Goal: Find specific page/section: Locate item on page

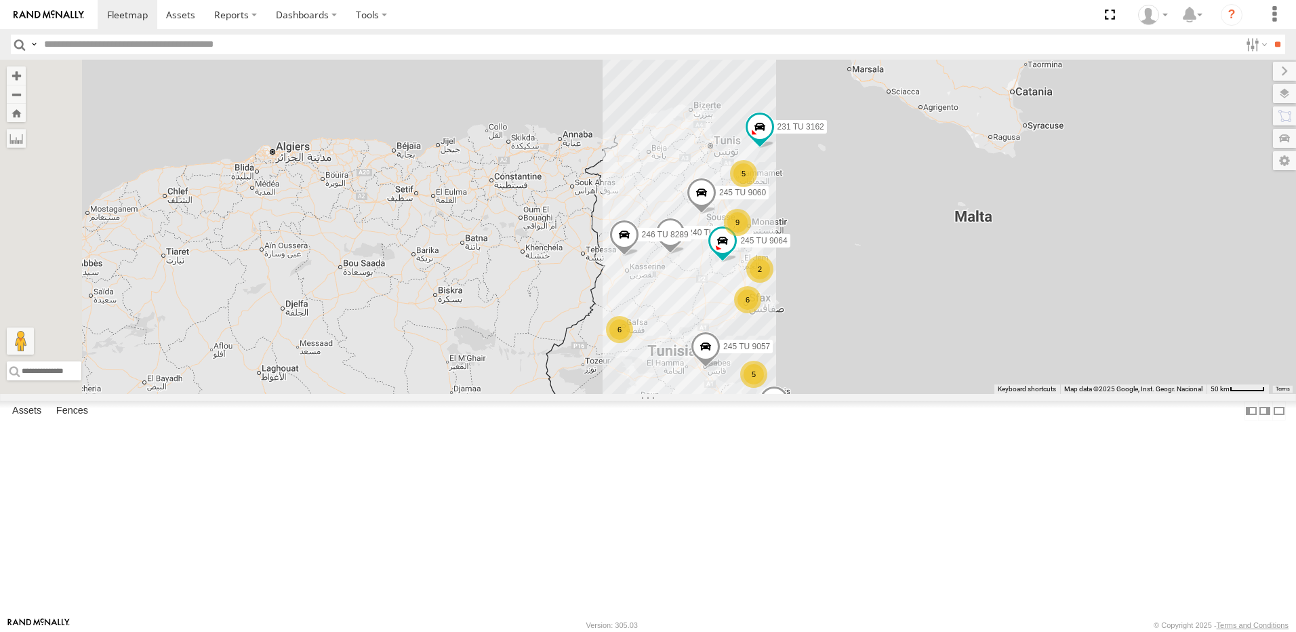
click at [751, 236] on div "9" at bounding box center [737, 222] width 27 height 27
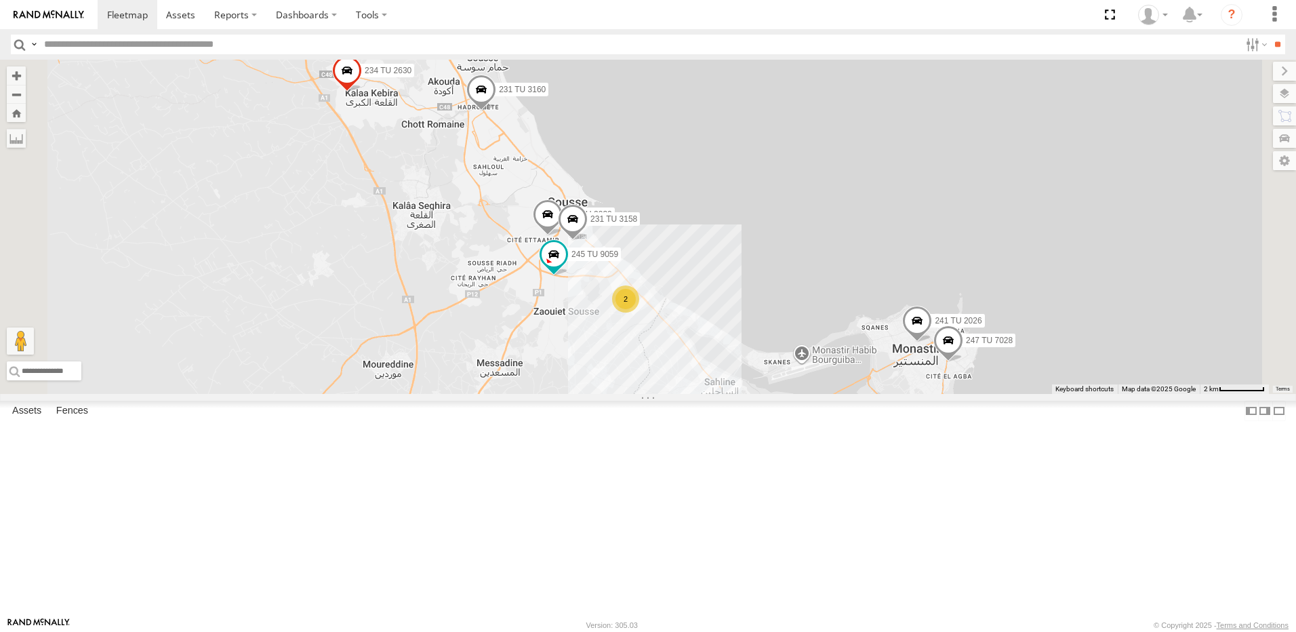
drag, startPoint x: 714, startPoint y: 425, endPoint x: 721, endPoint y: 409, distance: 17.9
click at [721, 394] on div "245 TU 9057 245 TU 9053 245 TU 9060 231 TU 3162 240 TU 779 246 TU 8289 245 TU 9…" at bounding box center [648, 227] width 1296 height 334
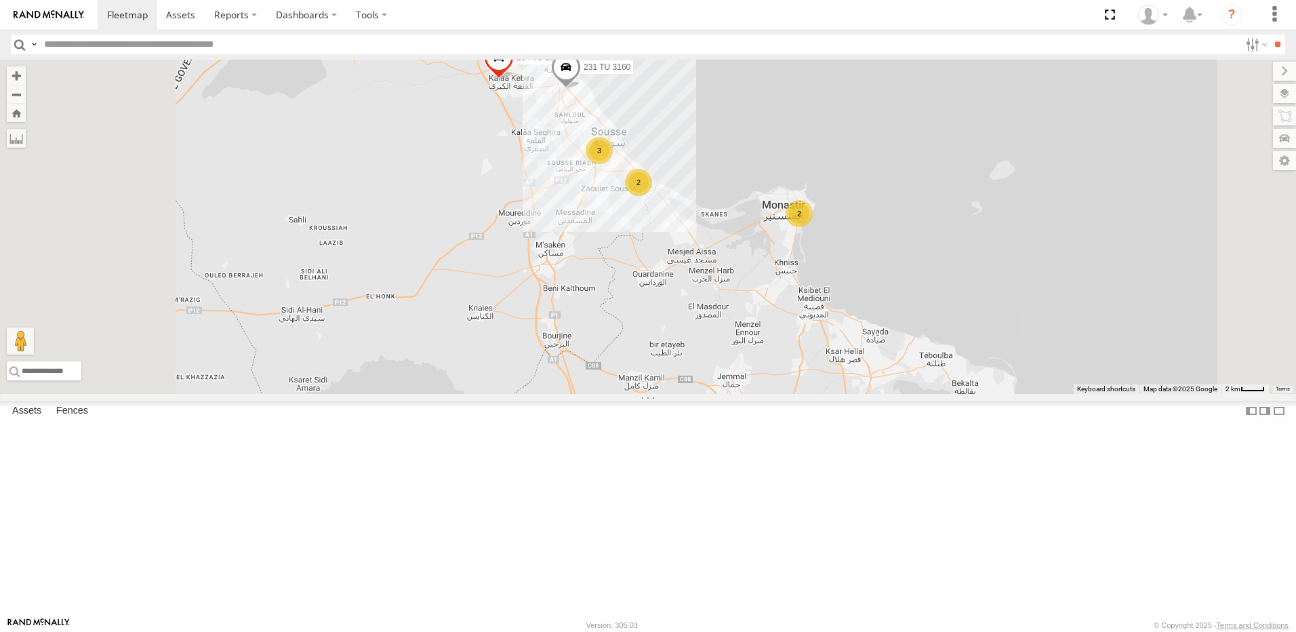
drag, startPoint x: 656, startPoint y: 446, endPoint x: 706, endPoint y: 345, distance: 112.8
click at [706, 345] on div "245 TU 9057 245 TU 9053 245 TU 9060 231 TU 3162 240 TU 779 246 TU 8289 245 TU 9…" at bounding box center [648, 227] width 1296 height 334
click at [814, 227] on div "2" at bounding box center [799, 213] width 27 height 27
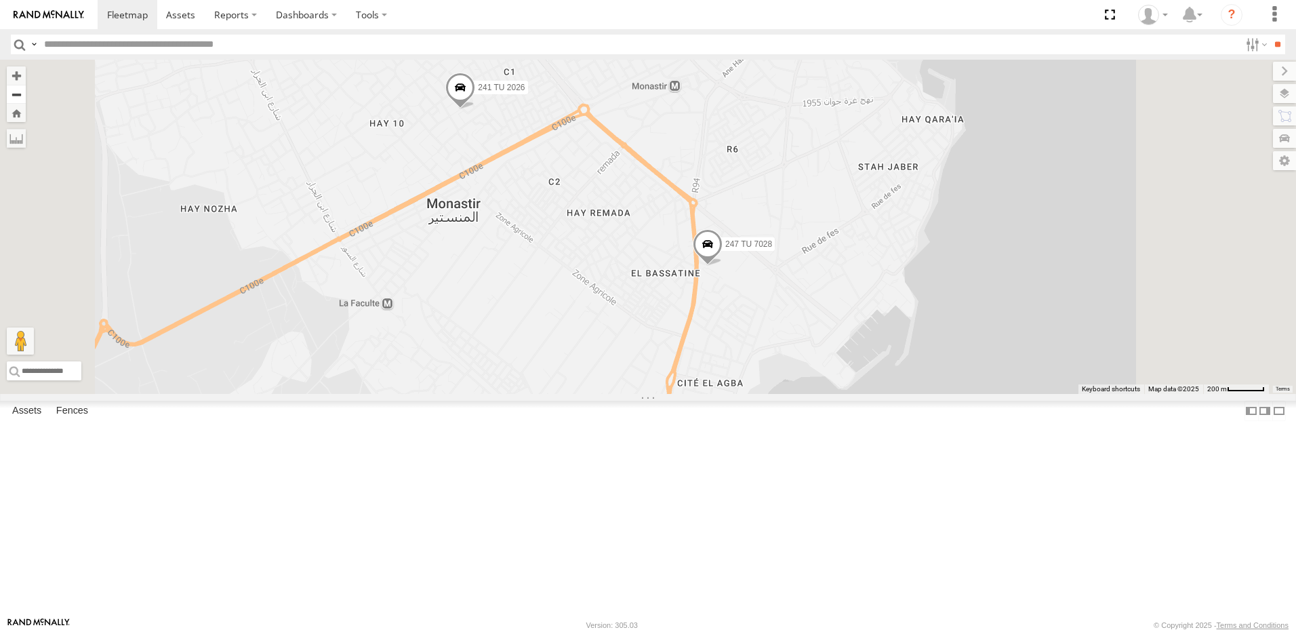
click at [26, 102] on button "Zoom out" at bounding box center [16, 94] width 19 height 19
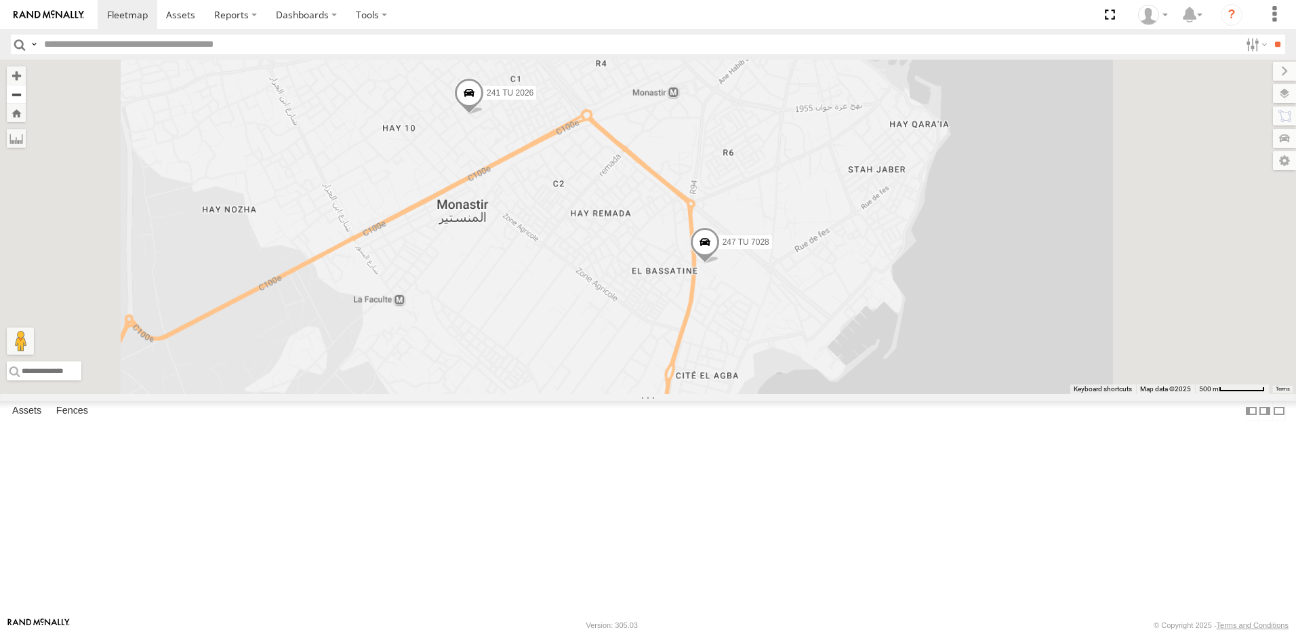
click at [26, 102] on button "Zoom out" at bounding box center [16, 94] width 19 height 19
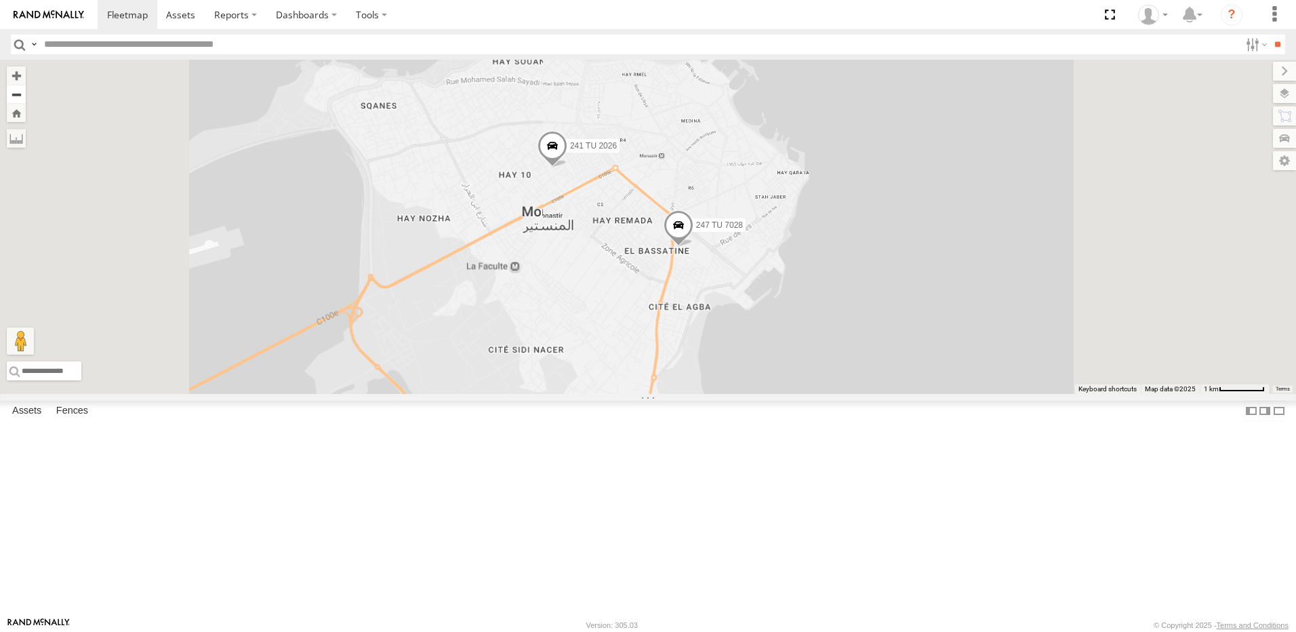
click at [26, 102] on button "Zoom out" at bounding box center [16, 94] width 19 height 19
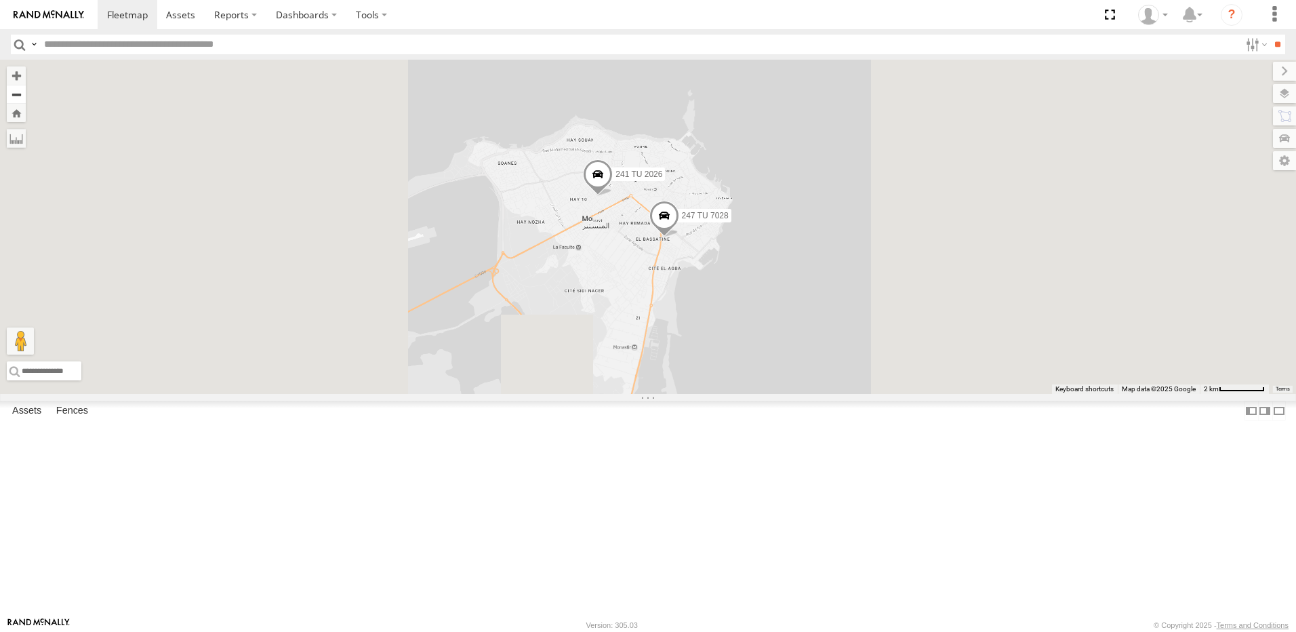
click at [26, 102] on button "Zoom out" at bounding box center [16, 94] width 19 height 19
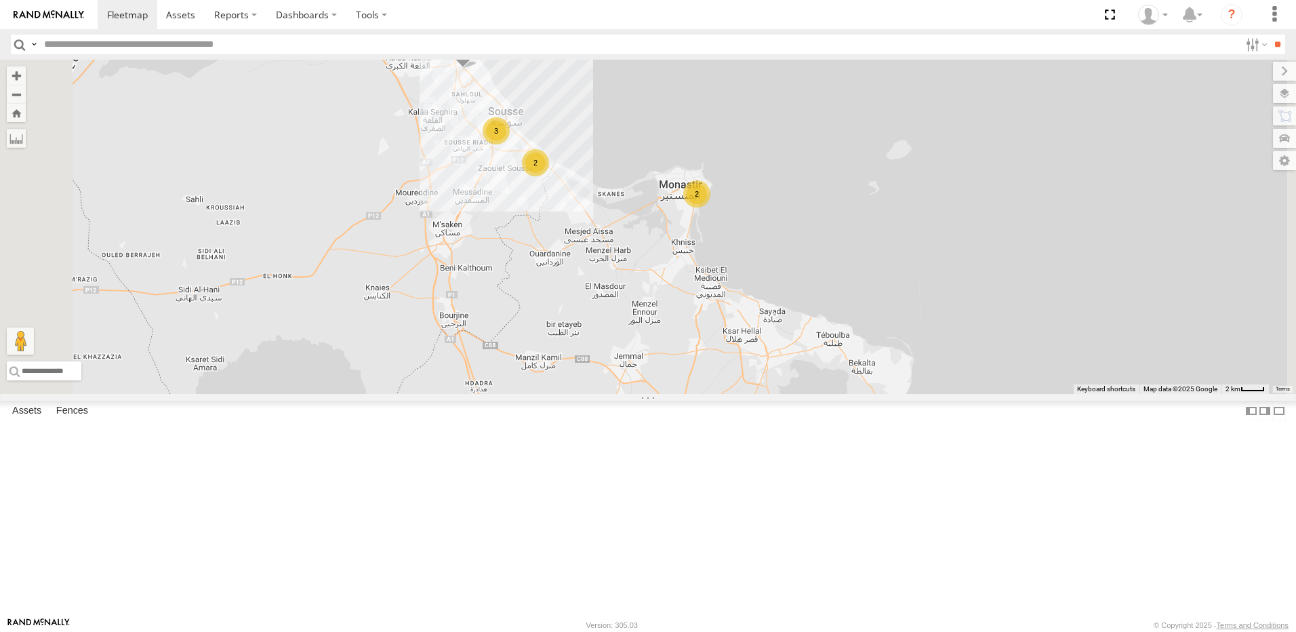
drag, startPoint x: 519, startPoint y: 402, endPoint x: 611, endPoint y: 317, distance: 124.7
click at [611, 317] on div "245 TU 9057 245 TU 9053 245 TU 9060 231 TU 3162 240 TU 779 246 TU 8289 245 TU 9…" at bounding box center [648, 227] width 1296 height 334
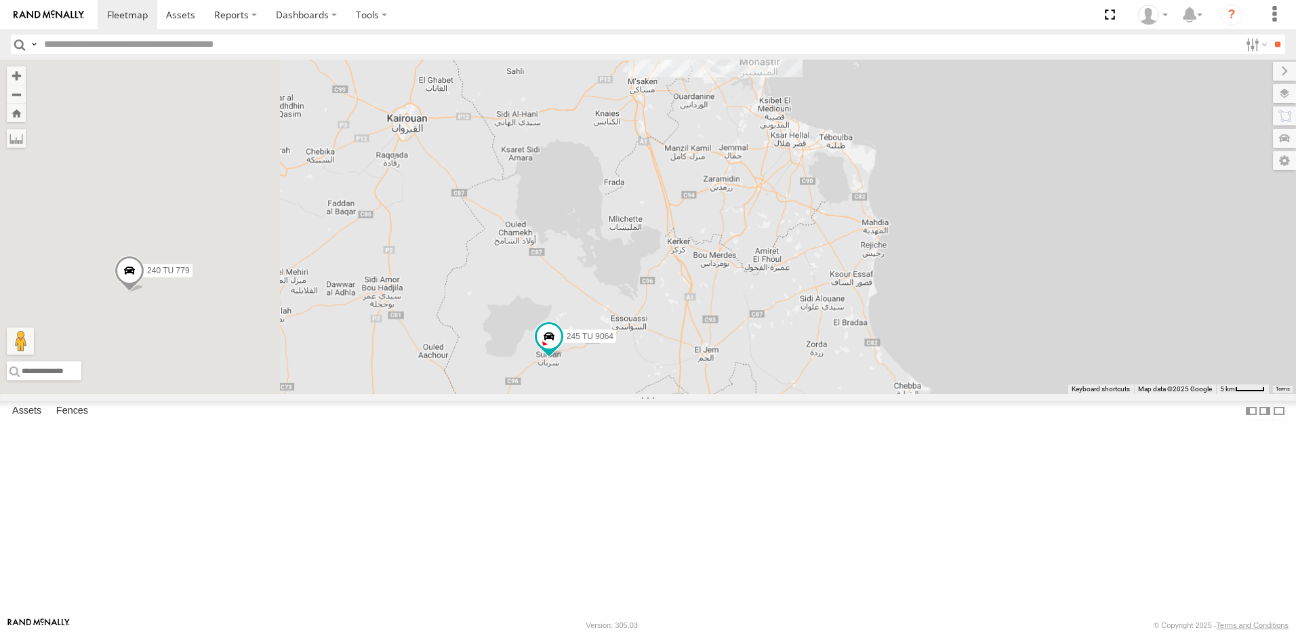
drag, startPoint x: 591, startPoint y: 464, endPoint x: 759, endPoint y: 334, distance: 213.2
click at [759, 334] on div "245 TU 9057 245 TU 9053 245 TU 9060 231 TU 3162 240 TU 779 246 TU 8289 245 TU 9…" at bounding box center [648, 227] width 1296 height 334
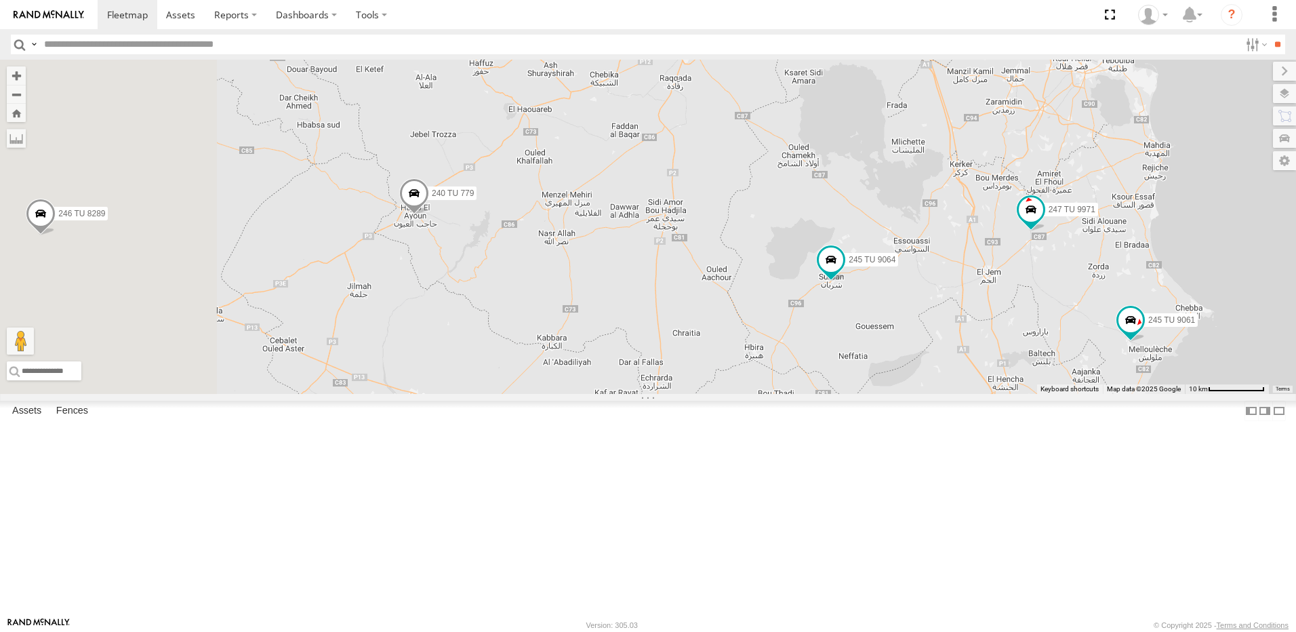
drag, startPoint x: 612, startPoint y: 460, endPoint x: 891, endPoint y: 405, distance: 284.0
click at [891, 394] on div "245 TU 9057 245 TU 9053 245 TU 9060 231 TU 3162 240 TU 779 246 TU 8289 245 TU 9…" at bounding box center [648, 227] width 1296 height 334
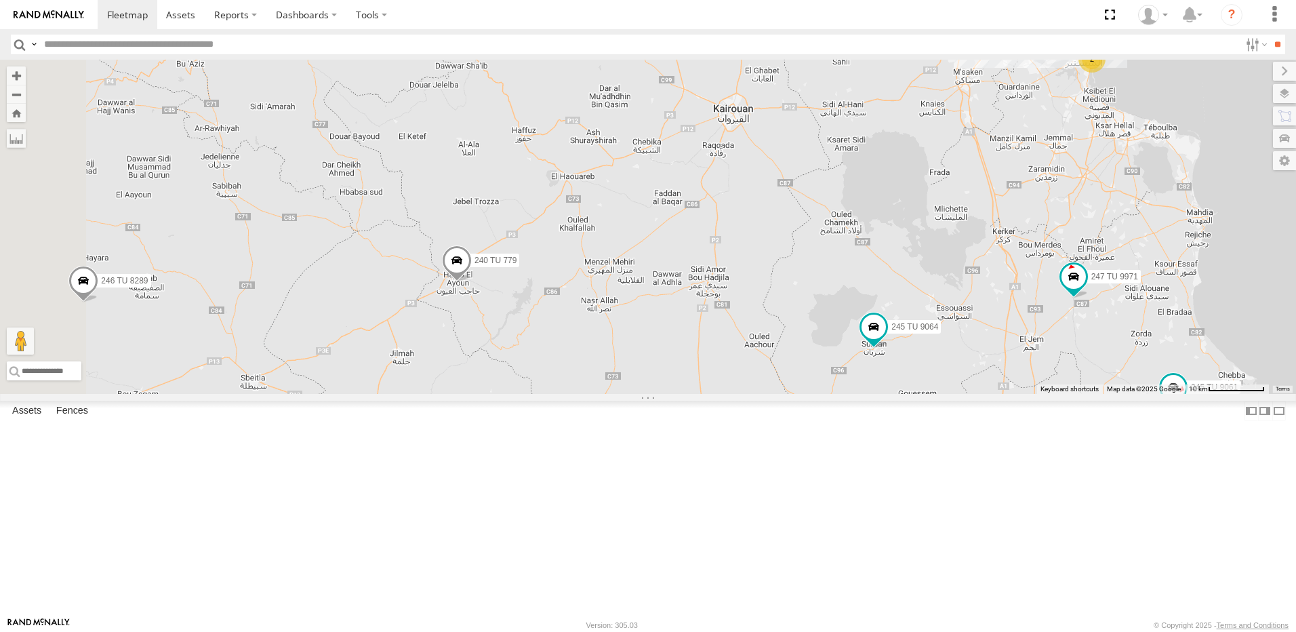
drag, startPoint x: 610, startPoint y: 370, endPoint x: 643, endPoint y: 436, distance: 74.0
click at [643, 394] on div "245 TU 9057 245 TU 9053 245 TU 9060 231 TU 3162 240 TU 779 246 TU 8289 245 TU 9…" at bounding box center [648, 227] width 1296 height 334
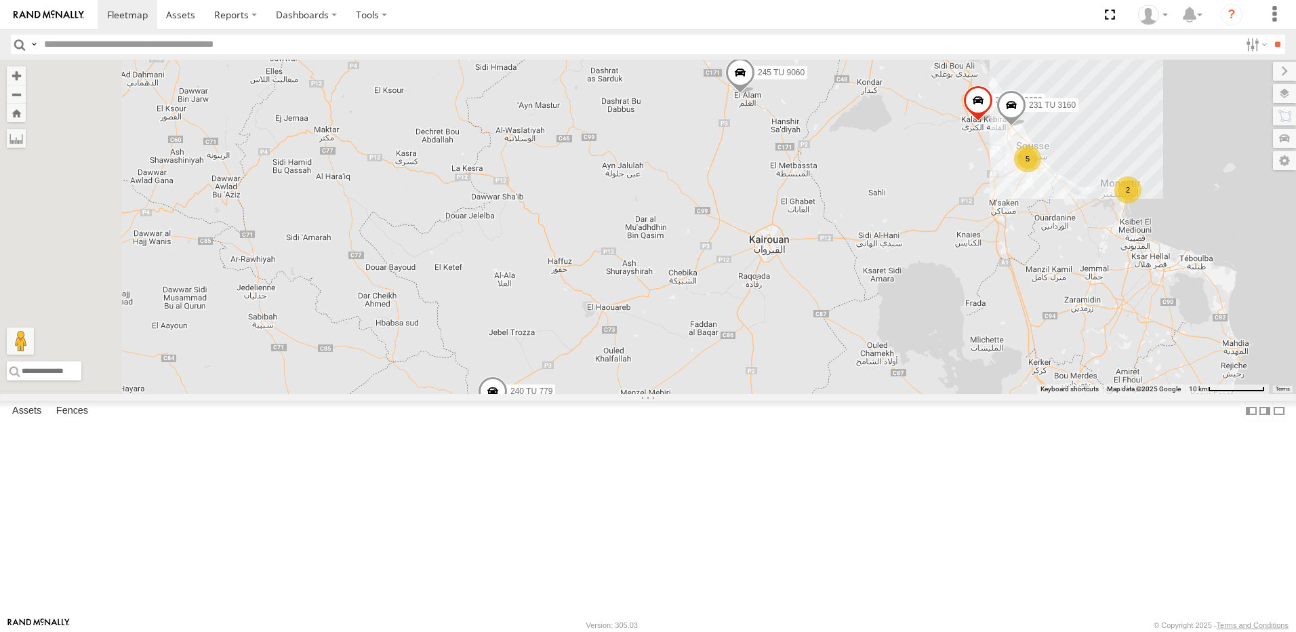
drag, startPoint x: 736, startPoint y: 308, endPoint x: 767, endPoint y: 433, distance: 128.6
click at [767, 394] on div "245 TU 9057 245 TU 9053 245 TU 9060 231 TU 3162 240 TU 779 246 TU 8289 245 TU 9…" at bounding box center [648, 227] width 1296 height 334
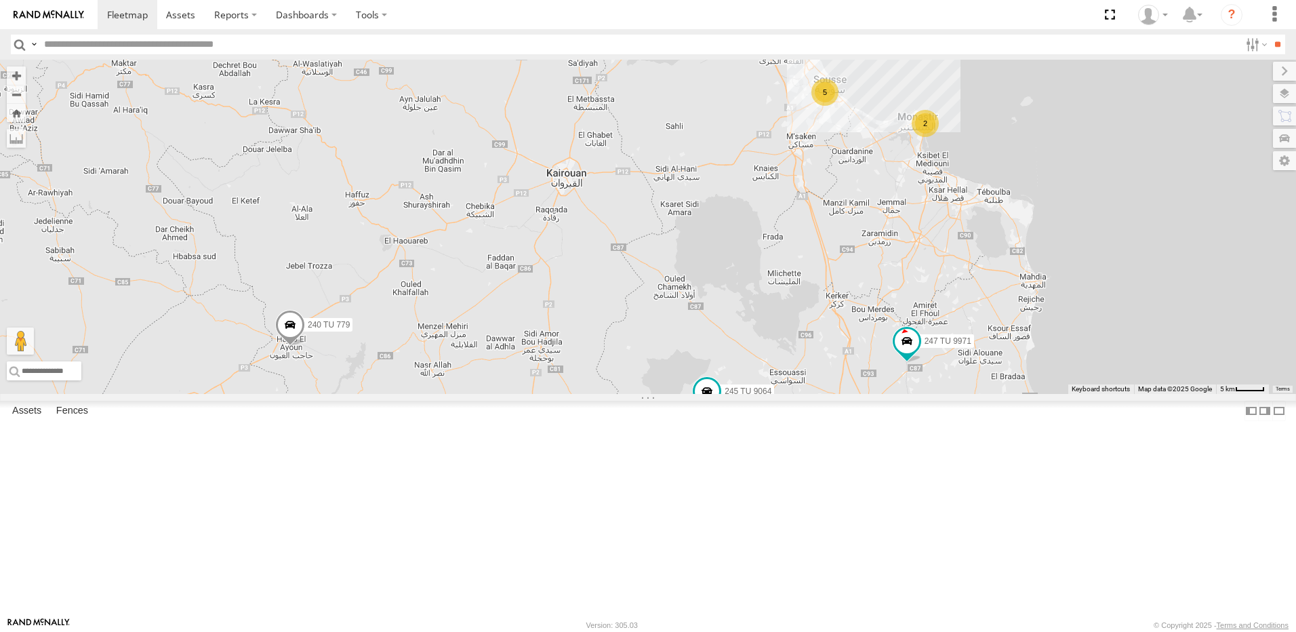
drag, startPoint x: 881, startPoint y: 340, endPoint x: 679, endPoint y: 242, distance: 225.3
click at [679, 243] on div "245 TU 9057 245 TU 9053 245 TU 9060 231 TU 3162 240 TU 779 246 TU 8289 245 TU 9…" at bounding box center [648, 227] width 1296 height 334
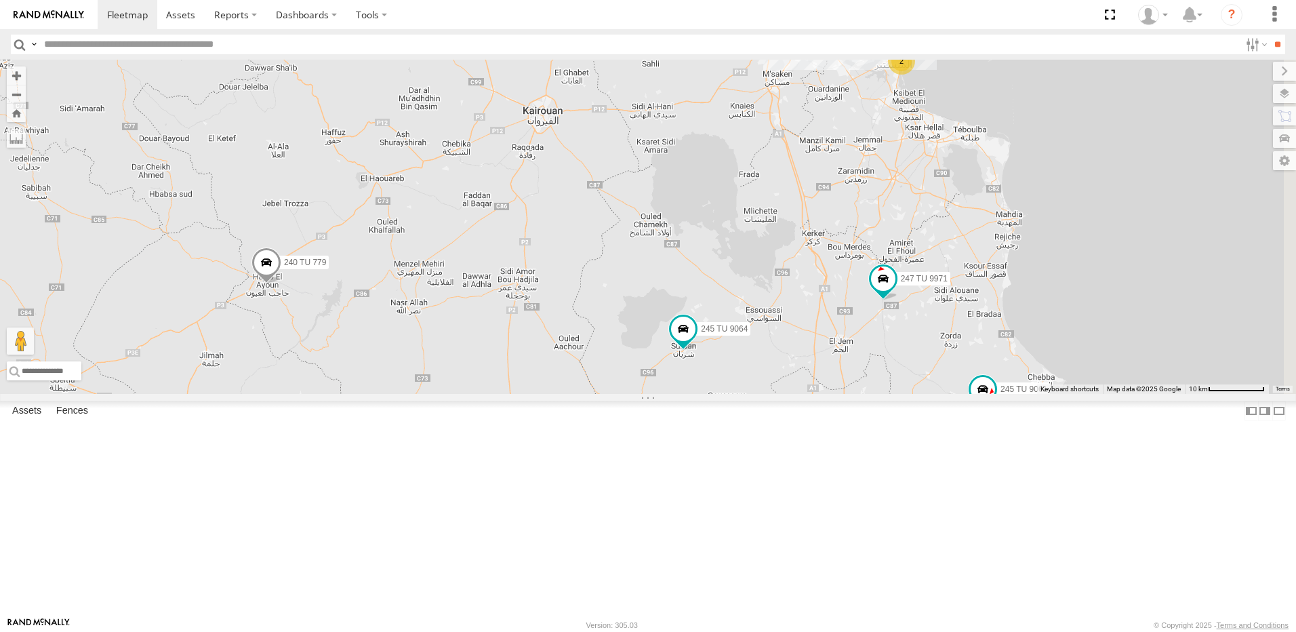
drag, startPoint x: 879, startPoint y: 382, endPoint x: 791, endPoint y: 294, distance: 124.2
click at [791, 294] on div "245 TU 9057 245 TU 9053 245 TU 9060 231 TU 3162 240 TU 779 246 TU 8289 245 TU 9…" at bounding box center [648, 227] width 1296 height 334
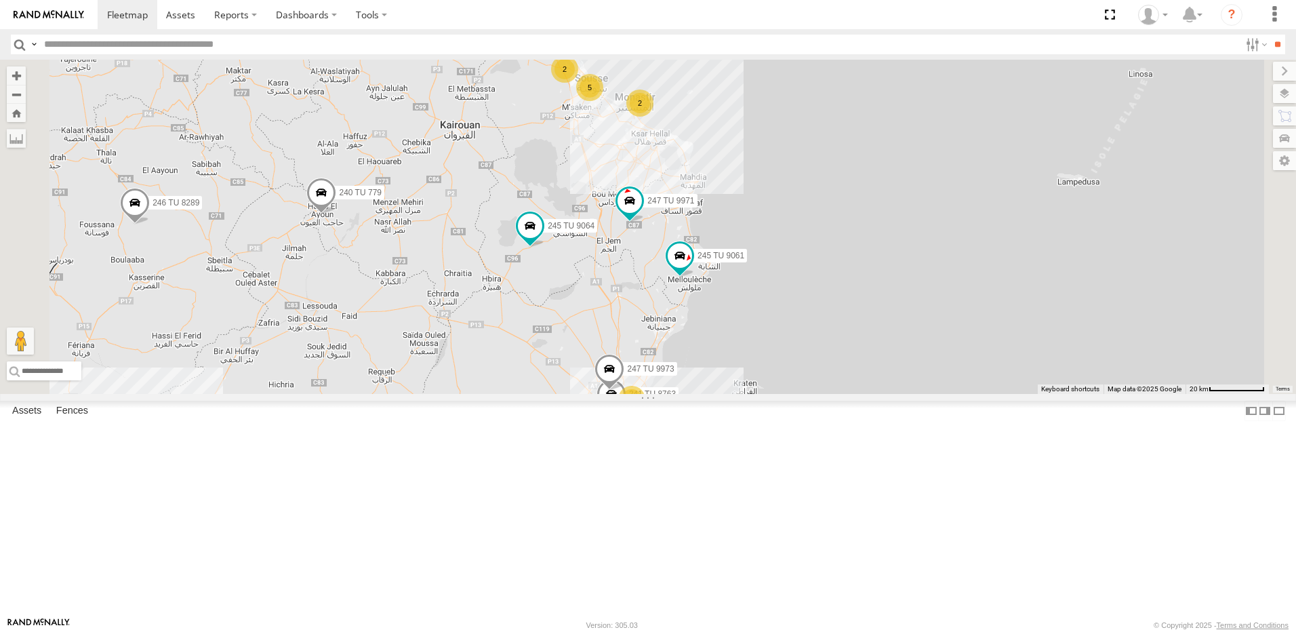
drag, startPoint x: 590, startPoint y: 278, endPoint x: 652, endPoint y: 342, distance: 89.2
click at [652, 342] on div "245 TU 9057 245 TU 9053 245 TU 9060 231 TU 3162 240 TU 779 246 TU 8289 245 TU 9…" at bounding box center [648, 227] width 1296 height 334
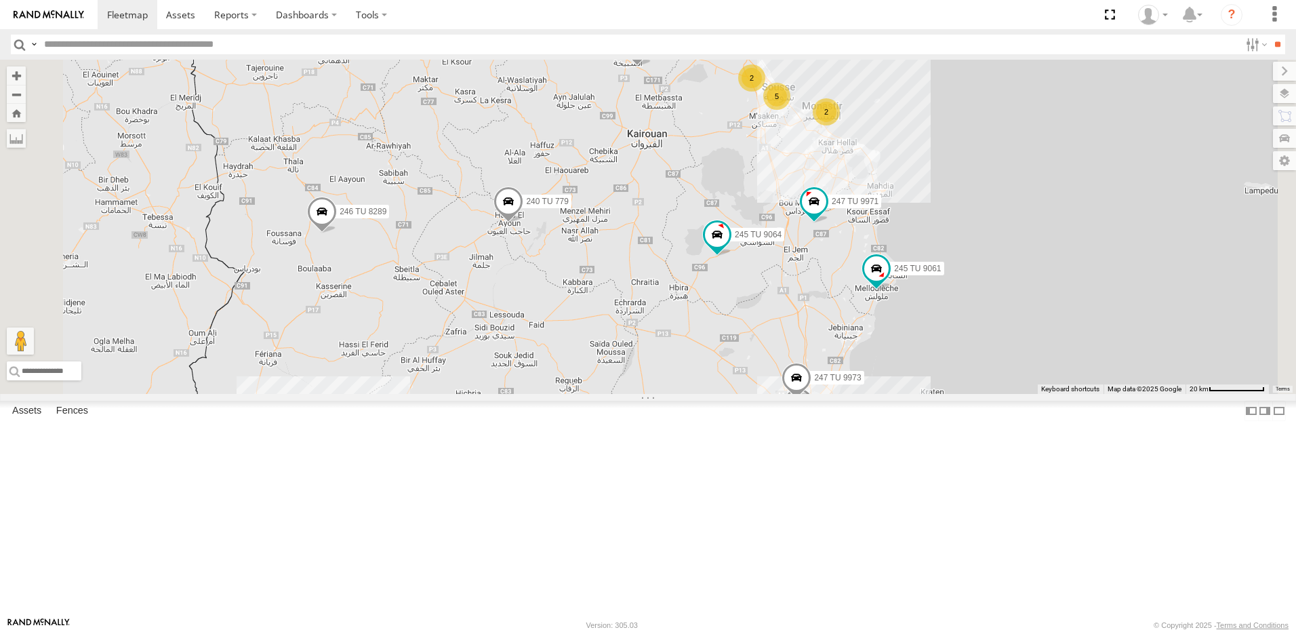
drag, startPoint x: 560, startPoint y: 379, endPoint x: 694, endPoint y: 391, distance: 134.1
click at [694, 393] on div "245 TU 9057 245 TU 9053 245 TU 9060 231 TU 3162 240 TU 779 246 TU 8289 245 TU 9…" at bounding box center [648, 227] width 1296 height 334
